Goal: Navigation & Orientation: Find specific page/section

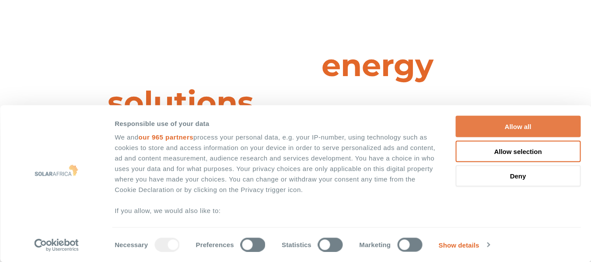
click at [501, 131] on button "Allow all" at bounding box center [518, 126] width 125 height 21
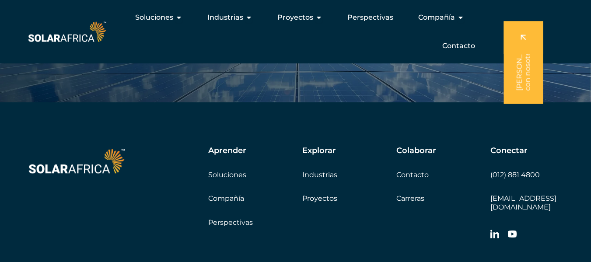
scroll to position [2931, 0]
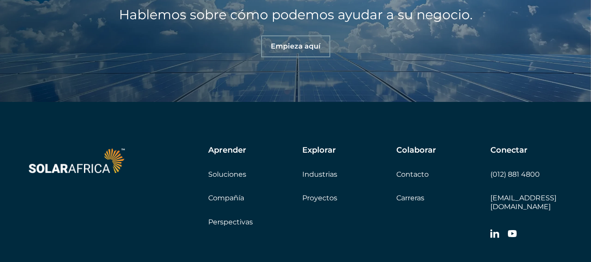
click at [324, 196] on font "Proyectos" at bounding box center [320, 198] width 35 height 8
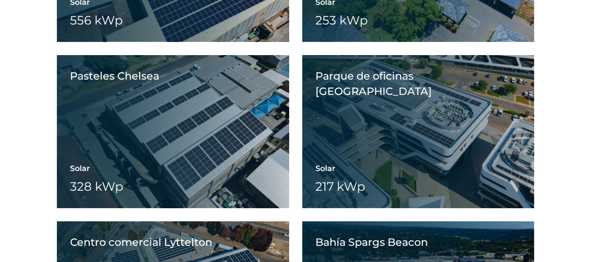
scroll to position [3090, 0]
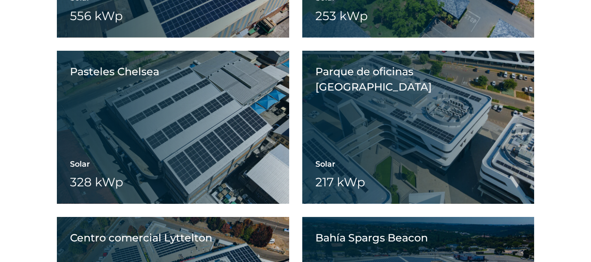
drag, startPoint x: 586, startPoint y: 132, endPoint x: 576, endPoint y: 23, distance: 109.0
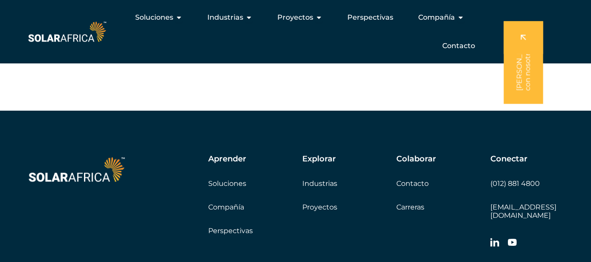
scroll to position [4798, 0]
